Goal: Book appointment/travel/reservation

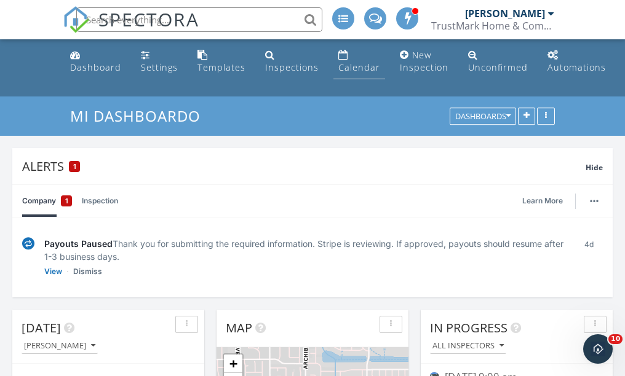
click at [348, 62] on div "Calendar" at bounding box center [359, 67] width 42 height 12
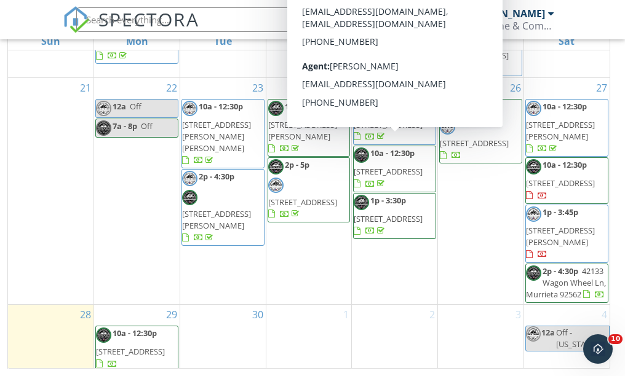
scroll to position [188, 0]
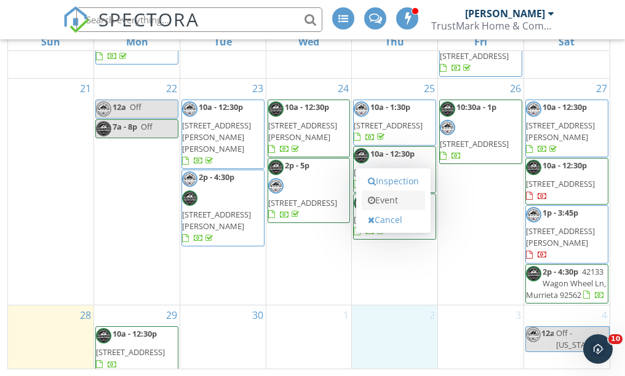
click at [394, 205] on link "Event" at bounding box center [393, 201] width 63 height 20
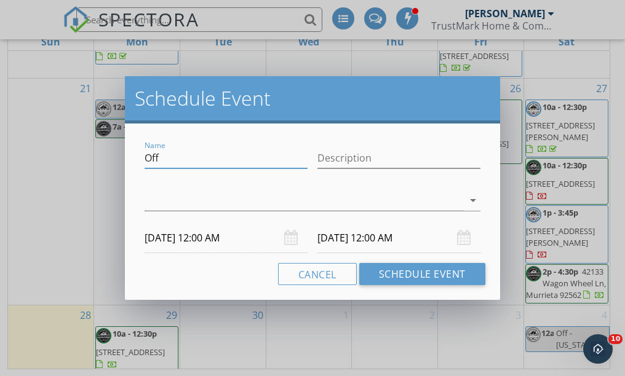
click at [259, 155] on input "Off" at bounding box center [226, 158] width 163 height 20
type input "Hold for [PERSON_NAME]"
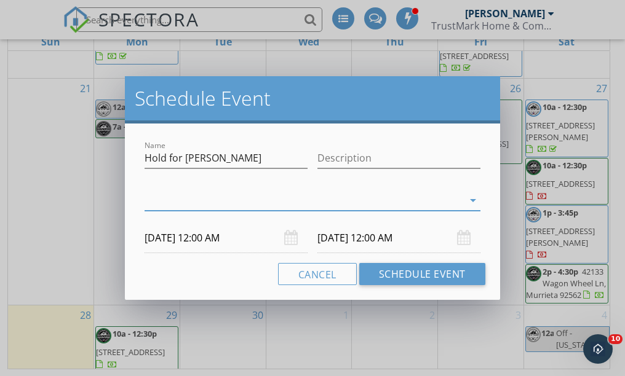
click at [198, 202] on div at bounding box center [304, 201] width 319 height 20
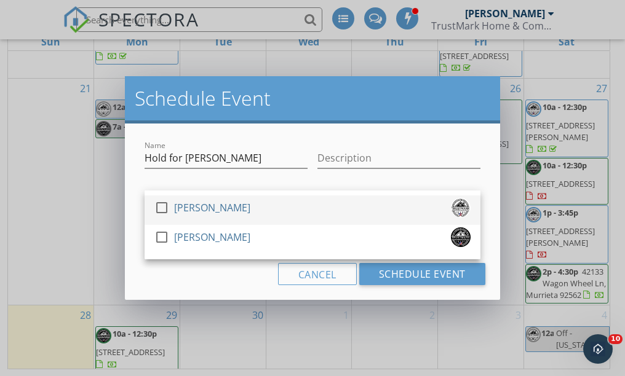
click at [163, 209] on div at bounding box center [161, 207] width 21 height 21
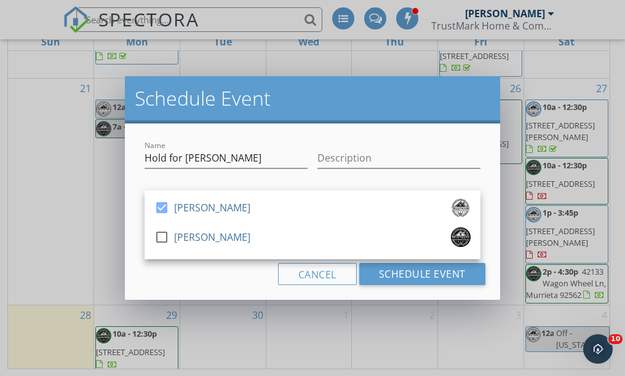
click at [189, 270] on div "Cancel Schedule Event" at bounding box center [313, 274] width 346 height 22
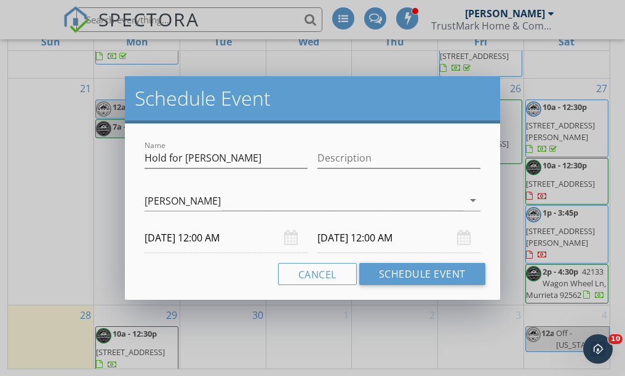
click at [178, 238] on input "[DATE] 12:00 AM" at bounding box center [226, 238] width 163 height 30
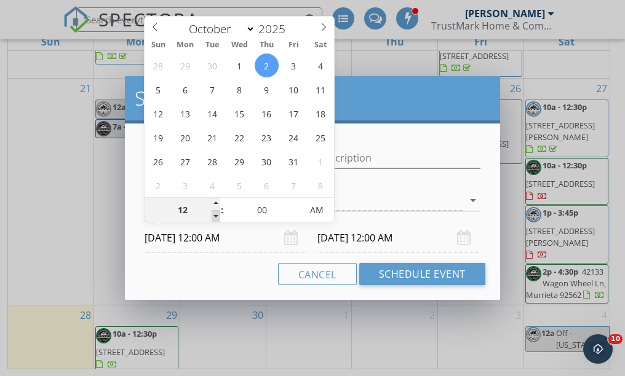
click at [216, 216] on span at bounding box center [216, 216] width 9 height 12
type input "11"
type input "[DATE] 11:00 PM"
type input "12"
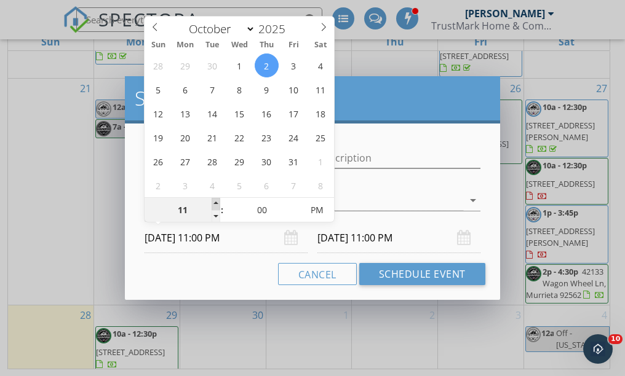
type input "[DATE] 12:00 AM"
click at [215, 200] on span at bounding box center [216, 204] width 9 height 12
type input "01"
type input "[DATE] 1:00 AM"
click at [215, 200] on span at bounding box center [216, 204] width 9 height 12
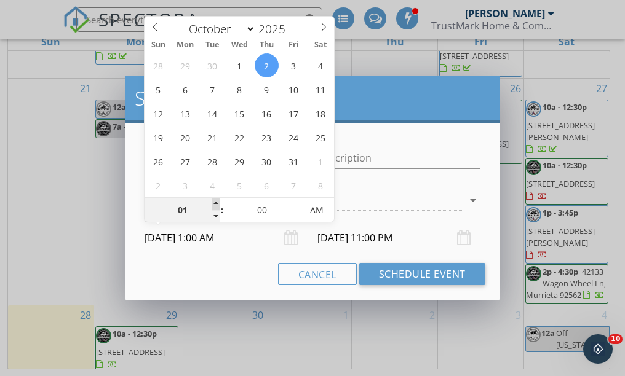
type input "02"
type input "[DATE] 2:00 AM"
click at [215, 200] on span at bounding box center [216, 204] width 9 height 12
type input "03"
type input "[DATE] 3:00 AM"
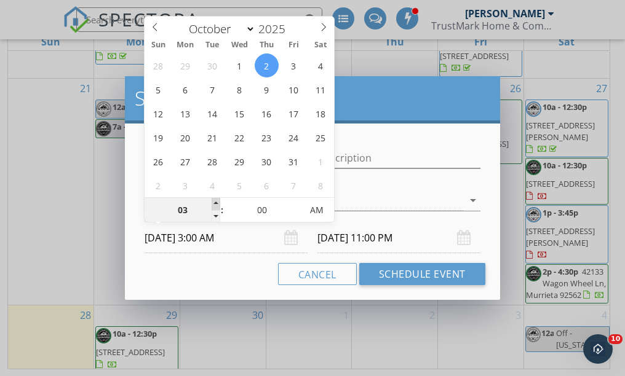
click at [215, 200] on span at bounding box center [216, 204] width 9 height 12
type input "04"
type input "[DATE] 4:00 AM"
click at [215, 200] on span at bounding box center [216, 204] width 9 height 12
type input "05"
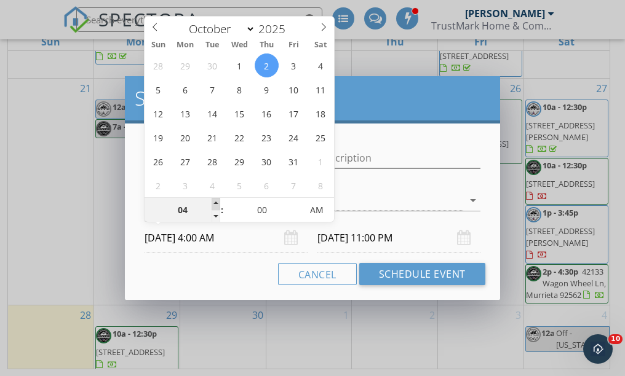
type input "[DATE] 5:00 AM"
click at [215, 200] on span at bounding box center [216, 204] width 9 height 12
type input "06"
type input "[DATE] 6:00 AM"
click at [215, 200] on span at bounding box center [216, 204] width 9 height 12
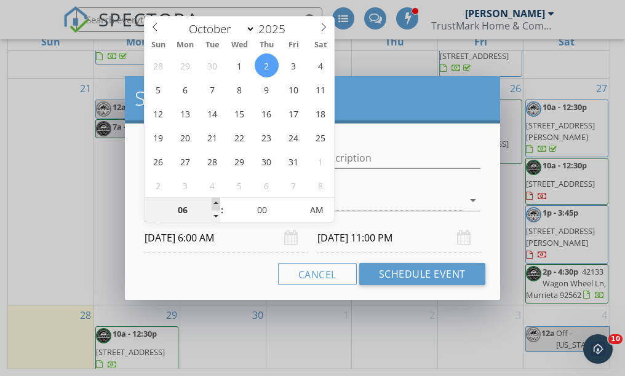
type input "07"
type input "[DATE] 7:00 AM"
click at [215, 200] on span at bounding box center [216, 204] width 9 height 12
type input "08"
type input "[DATE] 8:00 AM"
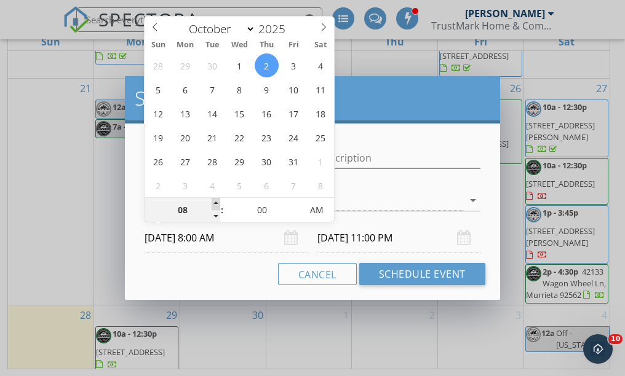
click at [215, 200] on span at bounding box center [216, 204] width 9 height 12
type input "08"
type input "[DATE] 8:00 AM"
type input "09"
type input "[DATE] 9:00 AM"
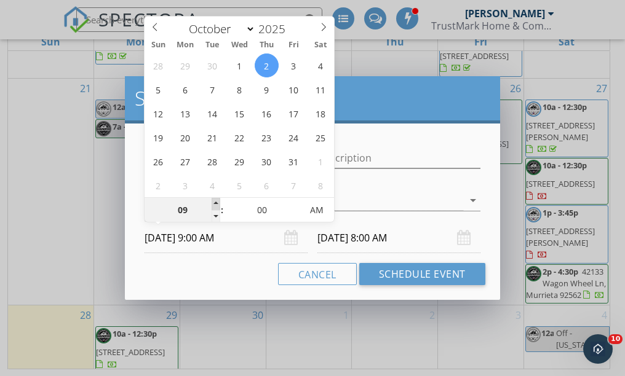
click at [215, 200] on span at bounding box center [216, 204] width 9 height 12
type input "09"
type input "[DATE] 9:00 AM"
type input "10"
type input "[DATE] 10:00 AM"
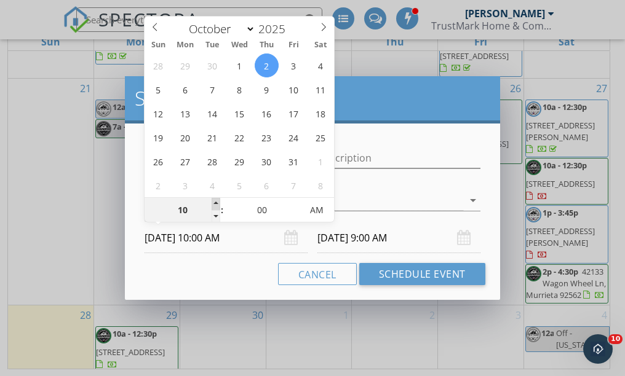
click at [215, 200] on span at bounding box center [216, 204] width 9 height 12
type input "10"
click at [225, 273] on div "Cancel Schedule Event" at bounding box center [313, 274] width 346 height 22
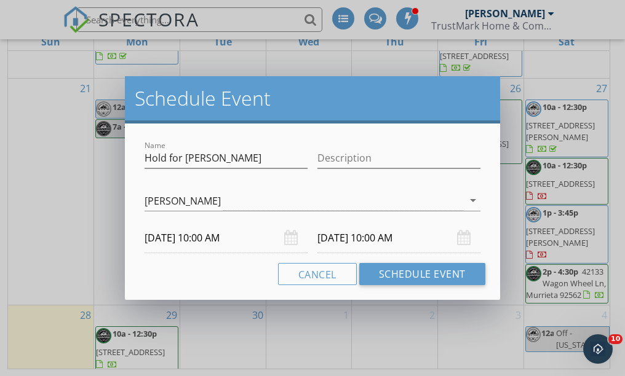
click at [336, 241] on input "[DATE] 10:00 AM" at bounding box center [398, 238] width 163 height 30
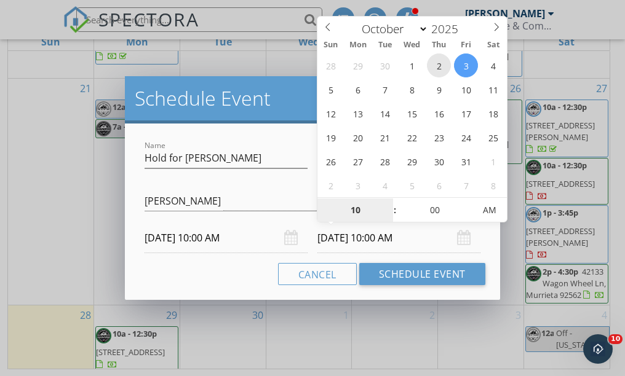
type input "[DATE] 10:00 AM"
type input "11"
type input "[DATE] 11:00 AM"
click at [388, 202] on span at bounding box center [388, 204] width 9 height 12
type input "12"
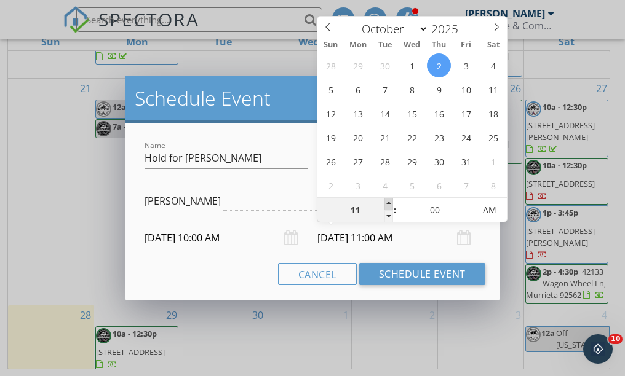
type input "[DATE] 12:00 PM"
click at [388, 202] on span at bounding box center [388, 204] width 9 height 12
type input "01"
type input "[DATE] 1:00 PM"
click at [388, 202] on span at bounding box center [388, 204] width 9 height 12
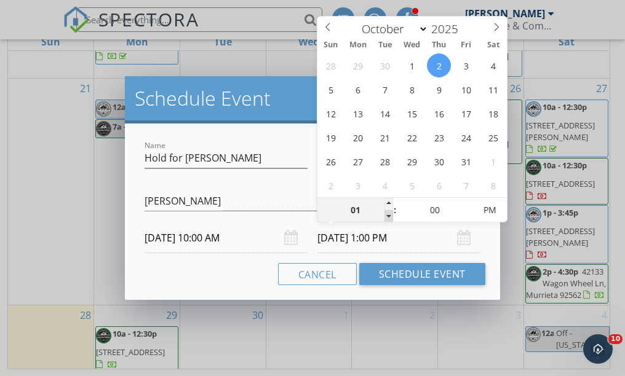
type input "12"
type input "[DATE] 12:00 PM"
click at [389, 216] on span at bounding box center [388, 216] width 9 height 12
click at [208, 279] on div "Cancel Schedule Event" at bounding box center [313, 274] width 346 height 22
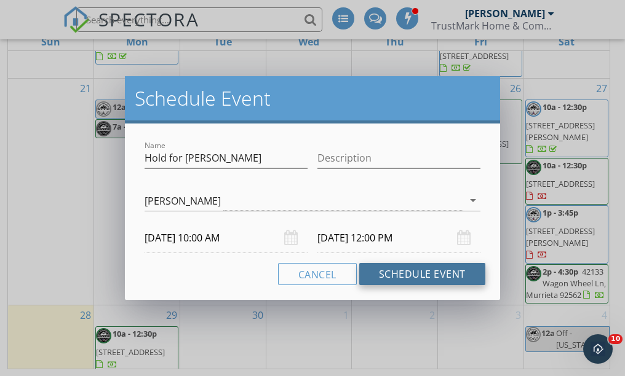
click at [413, 274] on button "Schedule Event" at bounding box center [422, 274] width 126 height 22
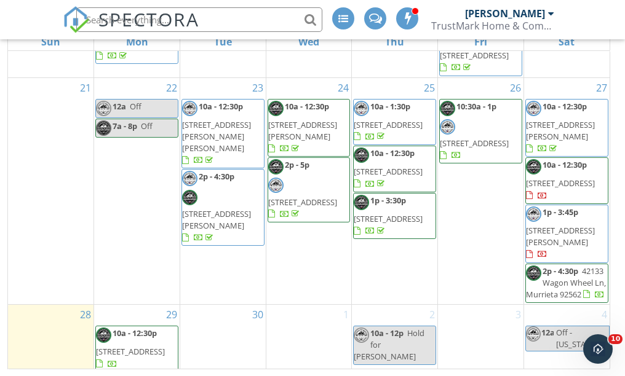
scroll to position [653, 0]
